Goal: Information Seeking & Learning: Learn about a topic

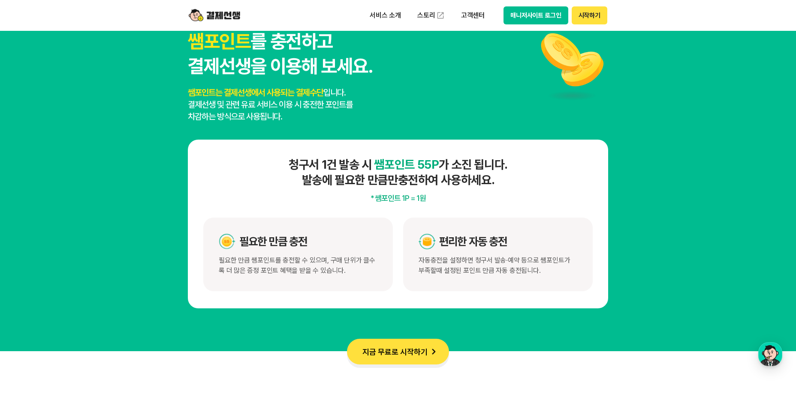
scroll to position [4416, 0]
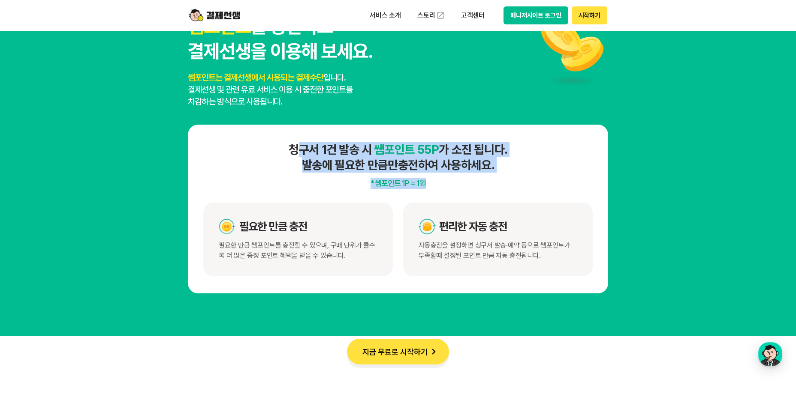
drag, startPoint x: 293, startPoint y: 154, endPoint x: 523, endPoint y: 178, distance: 230.6
click at [523, 178] on div "청구서 1건 발송 시 쌤포인트 55P 가 소진 됩니다. 발송에 필요한 만큼만 충전하여 사용하세요. * 쌤포인트 1P = 1원 필요한 만큼 충전…" at bounding box center [398, 209] width 420 height 169
click at [523, 178] on p "* 쌤포인트 1P = 1원" at bounding box center [397, 183] width 389 height 11
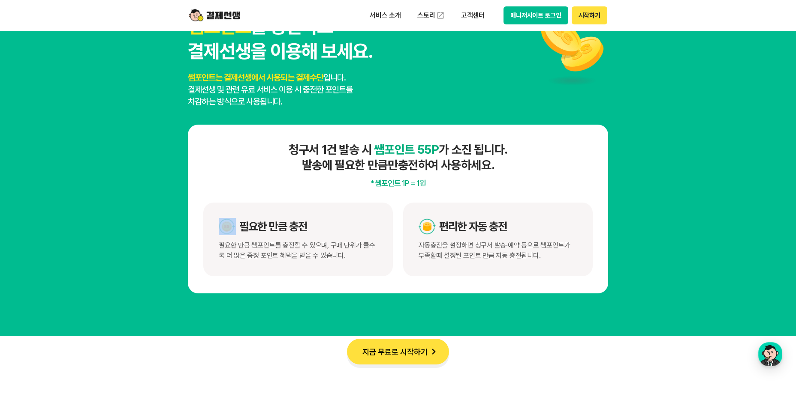
click at [523, 178] on p "* 쌤포인트 1P = 1원" at bounding box center [397, 183] width 389 height 11
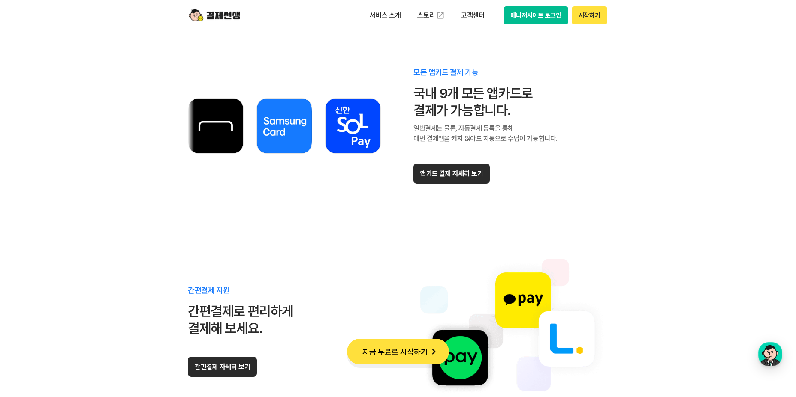
scroll to position [4931, 0]
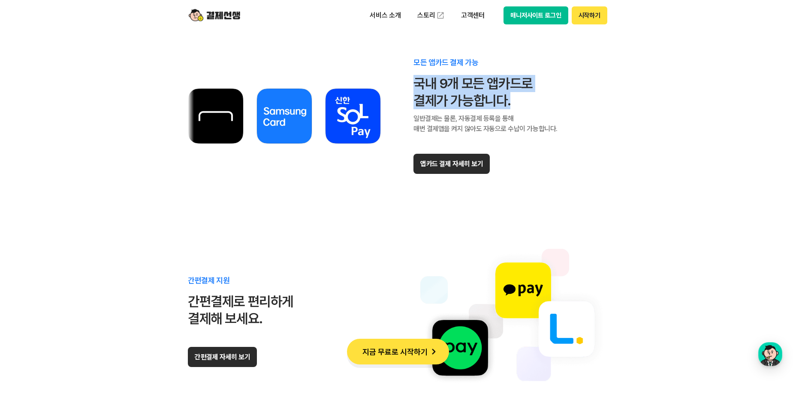
drag, startPoint x: 412, startPoint y: 79, endPoint x: 549, endPoint y: 105, distance: 139.2
click at [549, 105] on div "모든 앱카드 결제 가능 국내 9개 모든 앱카드로 결제가 가능합니다. 일반결제는 물론, 자동결제 등록을 통해 매번 결제앱을 켜지 않아도 자동으로…" at bounding box center [398, 116] width 420 height 163
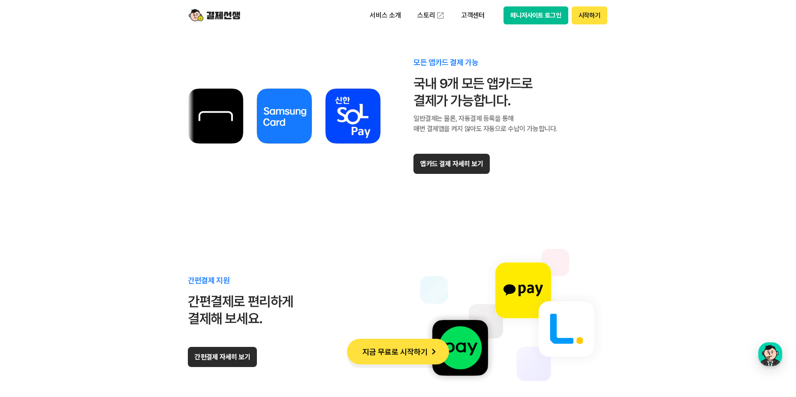
click at [563, 125] on div "모든 앱카드 결제 가능 국내 9개 모든 앱카드로 결제가 가능합니다. 일반결제는 물론, 자동결제 등록을 통해 매번 결제앱을 켜지 않아도 자동으로…" at bounding box center [398, 116] width 420 height 163
click at [449, 160] on button "앱카드 결제 자세히 보기" at bounding box center [451, 164] width 76 height 20
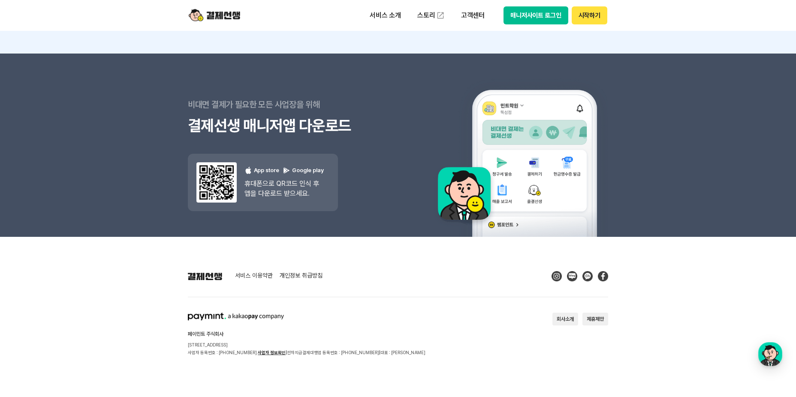
scroll to position [7675, 0]
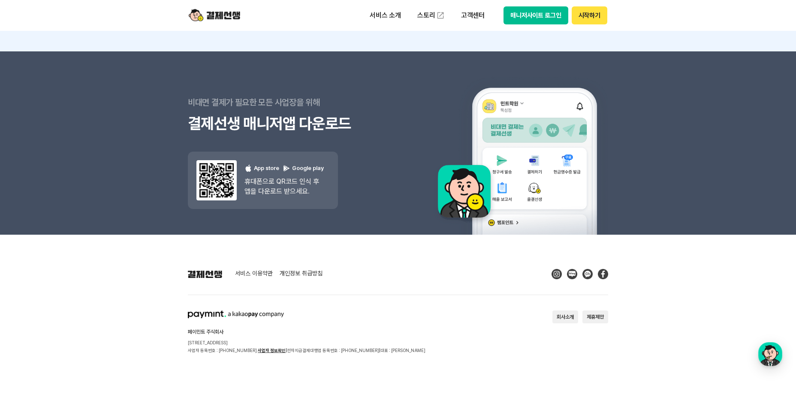
drag, startPoint x: 156, startPoint y: 265, endPoint x: 457, endPoint y: 345, distance: 311.6
click at [459, 348] on section "페이민트 주식회사 [STREET_ADDRESS] 사업자 등록번호 : [PHONE_NUMBER] 사업자 정보확인 | 전자지급결제대행업 등록번호 …" at bounding box center [398, 333] width 420 height 44
